Goal: Task Accomplishment & Management: Manage account settings

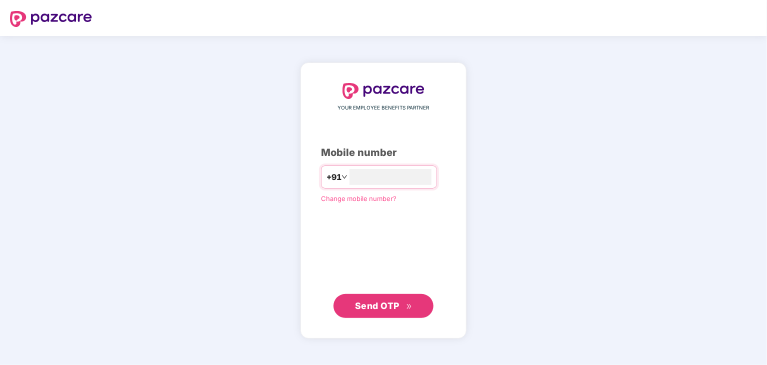
type input "**********"
click at [377, 305] on span "Send OTP" at bounding box center [377, 306] width 45 height 11
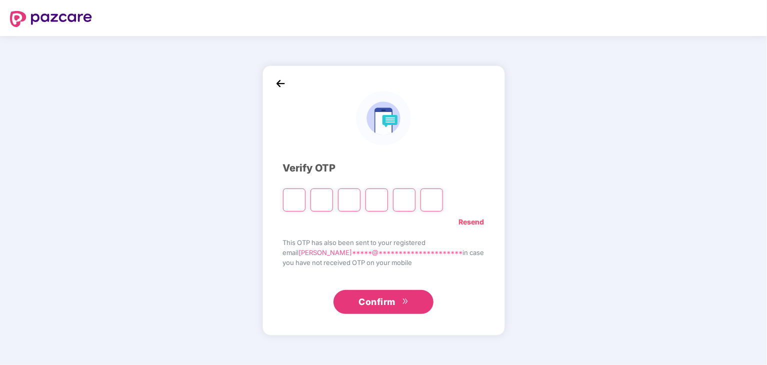
type input "*"
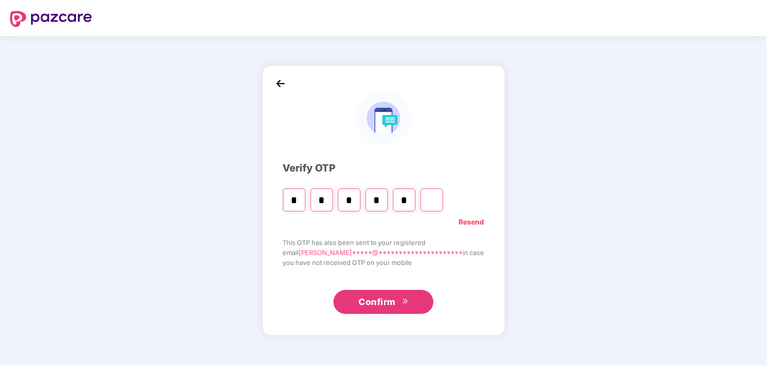
type input "*"
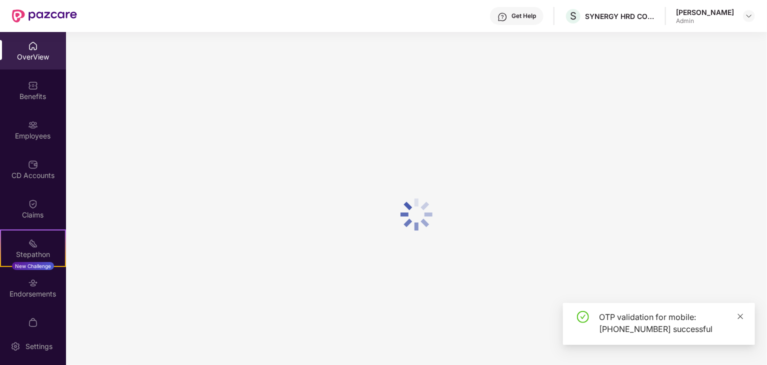
click at [740, 315] on icon "close" at bounding box center [741, 317] width 6 height 6
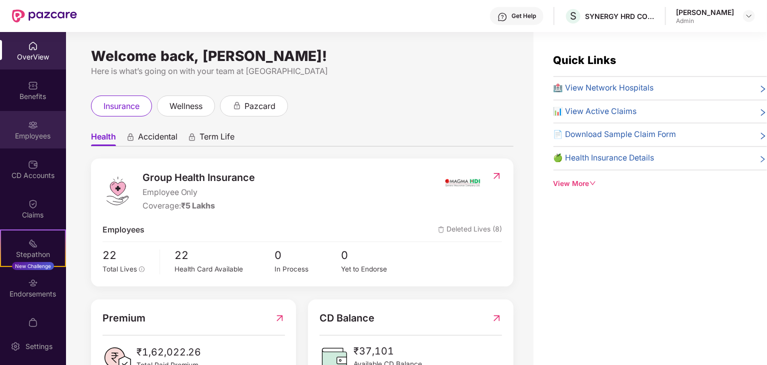
click at [24, 135] on div "Employees" at bounding box center [33, 136] width 66 height 10
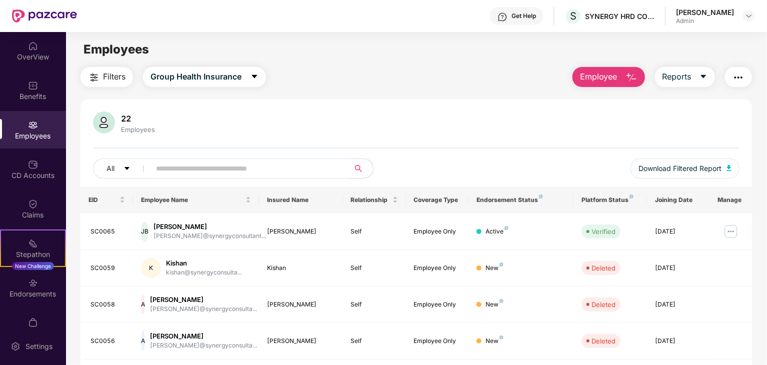
click at [182, 168] on input "text" at bounding box center [246, 168] width 180 height 15
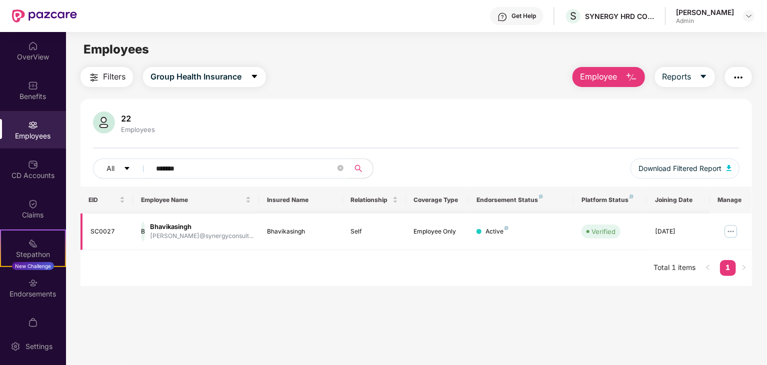
type input "*******"
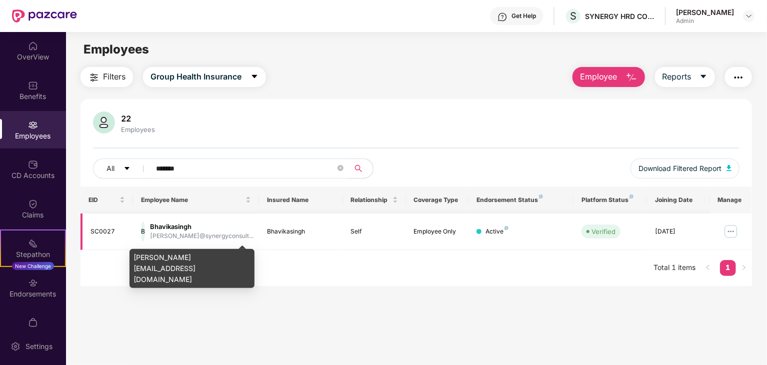
click at [216, 234] on div "[PERSON_NAME]@synergyconsult..." at bounding box center [202, 237] width 104 height 10
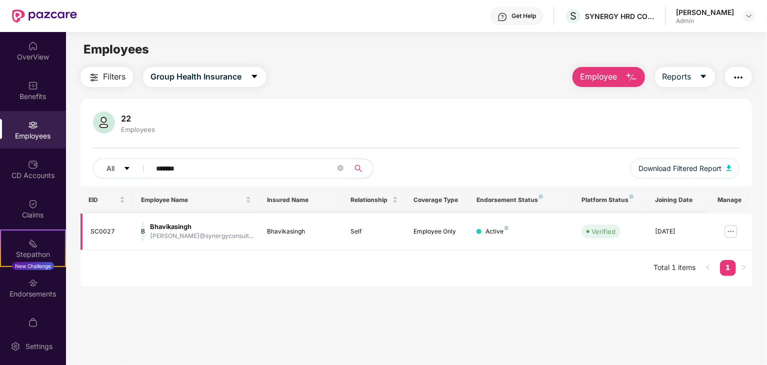
click at [734, 231] on img at bounding box center [731, 232] width 16 height 16
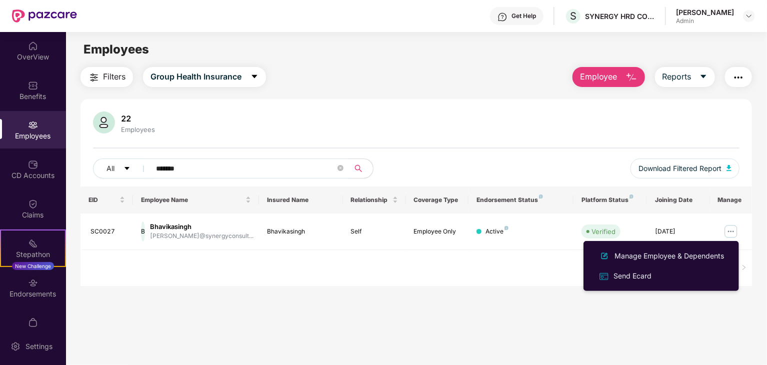
click at [516, 276] on div "EID Employee Name Insured Name Relationship Coverage Type Endorsement Status Pl…" at bounding box center [417, 237] width 672 height 100
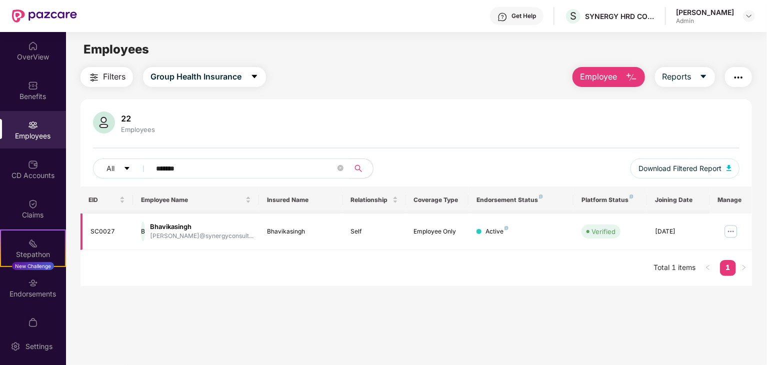
click at [178, 225] on div "Bhavikasingh" at bounding box center [202, 227] width 104 height 10
click at [182, 238] on div "[PERSON_NAME]@synergyconsult..." at bounding box center [202, 237] width 104 height 10
click at [363, 235] on div "Self" at bounding box center [374, 232] width 47 height 10
drag, startPoint x: 534, startPoint y: 235, endPoint x: 583, endPoint y: 232, distance: 48.6
click at [535, 235] on div "Active" at bounding box center [521, 232] width 89 height 10
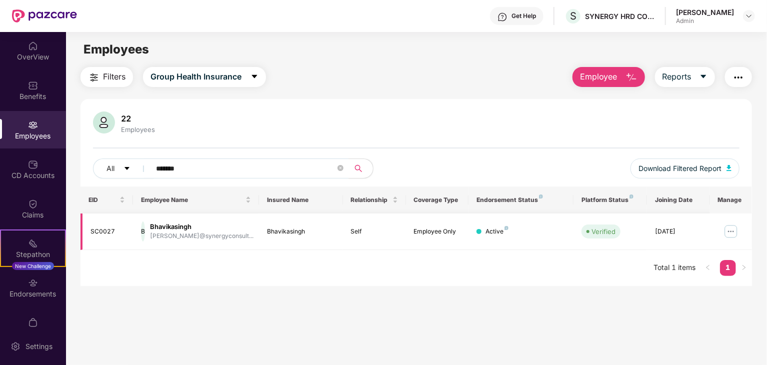
click at [145, 231] on div "B" at bounding box center [143, 232] width 4 height 20
click at [683, 228] on div "[DATE]" at bounding box center [678, 232] width 47 height 10
click at [736, 76] on img "button" at bounding box center [739, 78] width 12 height 12
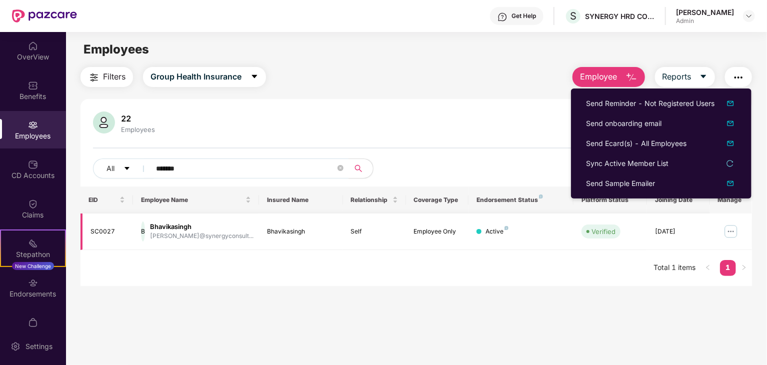
click at [733, 230] on img at bounding box center [731, 232] width 16 height 16
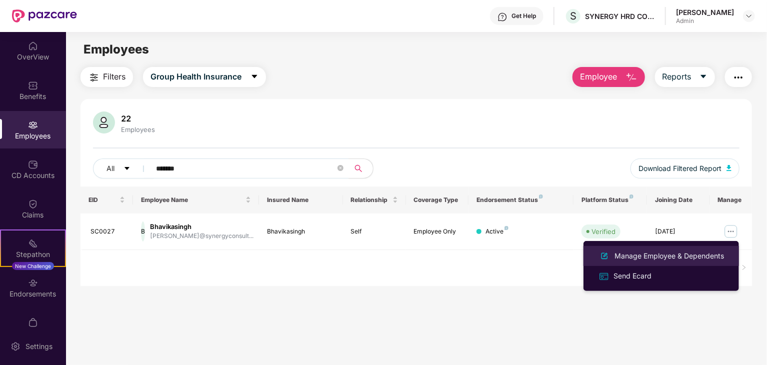
click at [644, 257] on div "Manage Employee & Dependents" at bounding box center [670, 256] width 114 height 11
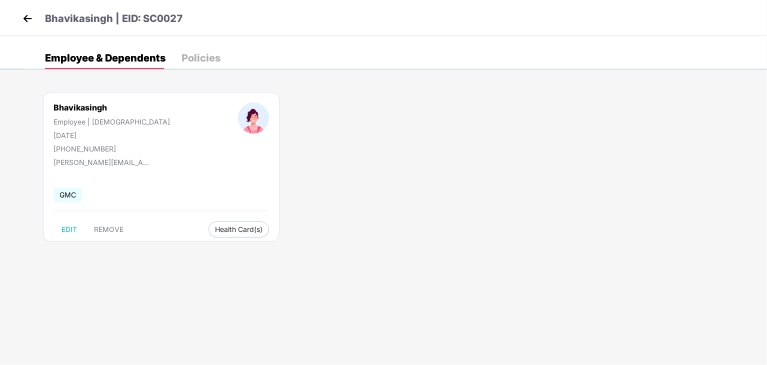
click at [30, 25] on img at bounding box center [27, 18] width 15 height 15
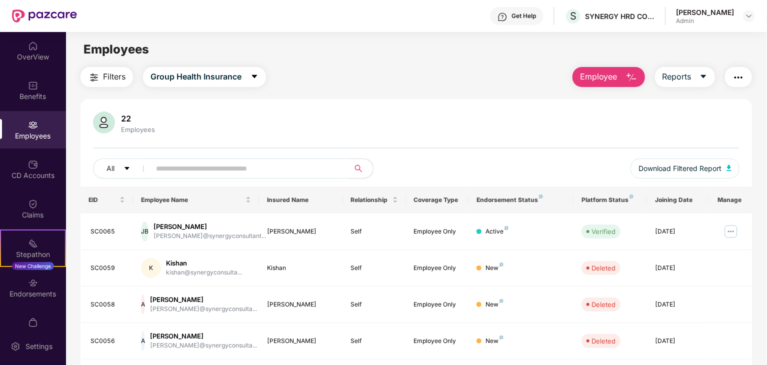
click at [628, 77] on img "button" at bounding box center [632, 78] width 12 height 12
